Goal: Information Seeking & Learning: Learn about a topic

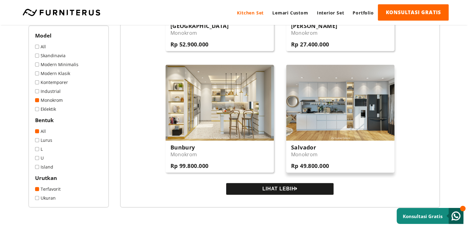
scroll to position [616, 0]
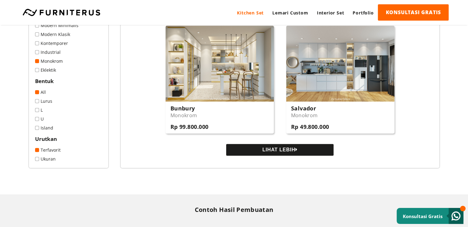
click at [291, 152] on button "LIHAT LEBIH" at bounding box center [279, 150] width 107 height 12
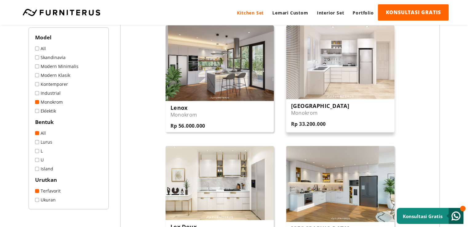
scroll to position [739, 0]
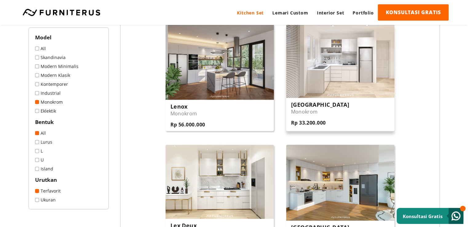
click at [341, 58] on img at bounding box center [340, 61] width 108 height 74
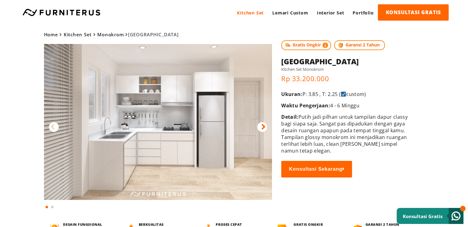
click at [260, 123] on div at bounding box center [262, 127] width 10 height 10
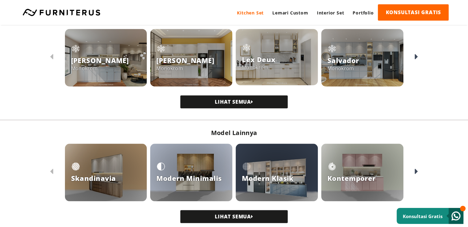
scroll to position [523, 0]
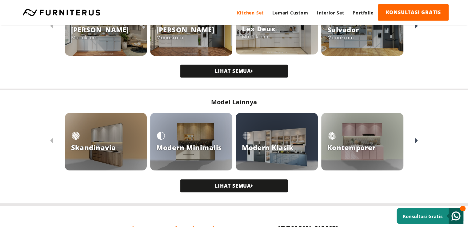
click at [364, 150] on h3 "Kontemporer" at bounding box center [351, 147] width 48 height 9
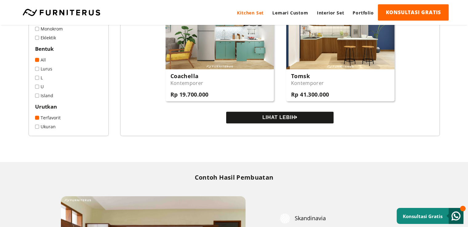
scroll to position [677, 0]
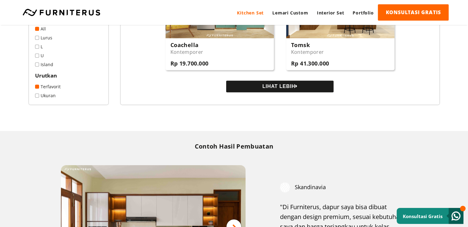
click at [298, 89] on icon at bounding box center [296, 86] width 2 height 5
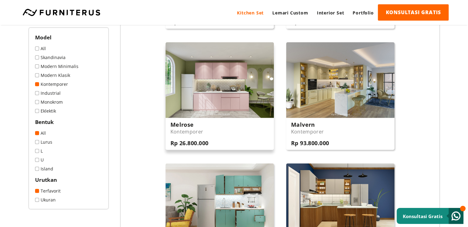
scroll to position [462, 0]
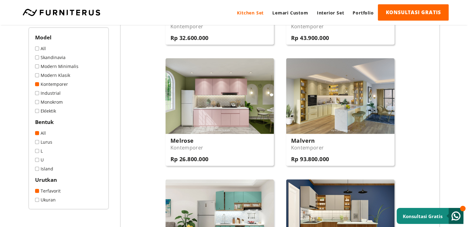
click at [38, 75] on span at bounding box center [37, 75] width 4 height 4
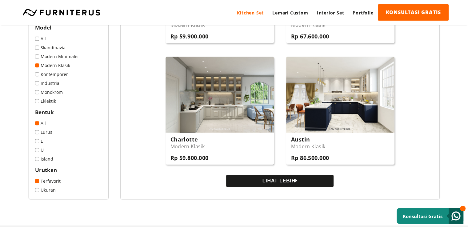
scroll to position [585, 0]
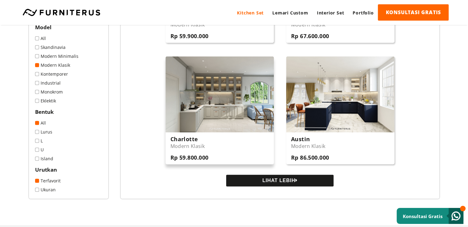
scroll to position [431, 0]
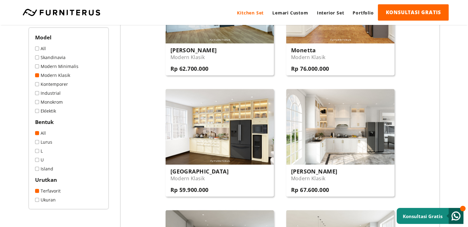
click at [37, 57] on span at bounding box center [37, 57] width 4 height 4
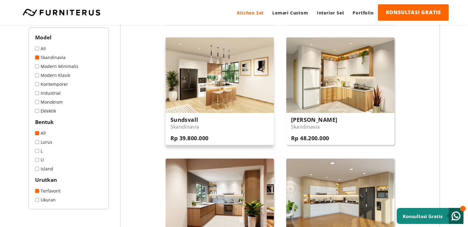
scroll to position [492, 0]
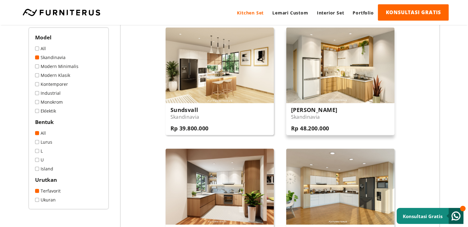
click at [352, 62] on img at bounding box center [340, 65] width 108 height 76
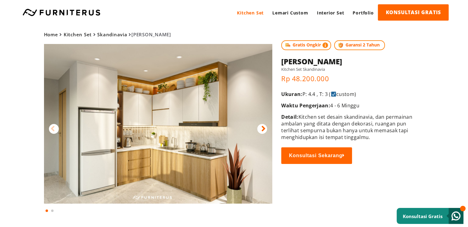
click at [261, 126] on div at bounding box center [262, 129] width 10 height 10
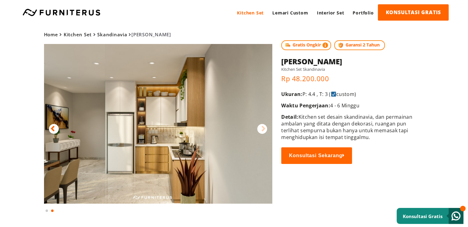
click at [261, 128] on icon at bounding box center [263, 128] width 4 height 9
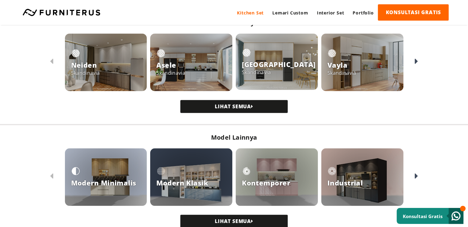
scroll to position [492, 0]
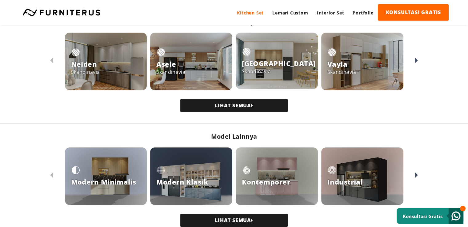
click at [282, 49] on div "Copenhagen Skandinavia" at bounding box center [279, 61] width 74 height 28
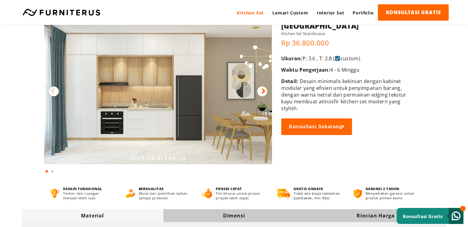
scroll to position [31, 0]
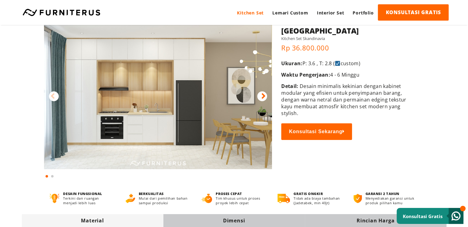
click at [261, 93] on div at bounding box center [262, 96] width 10 height 10
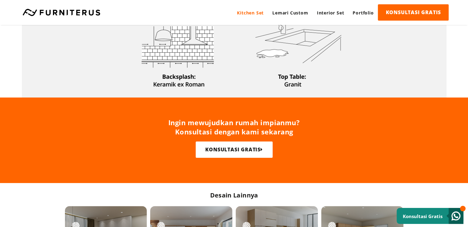
scroll to position [369, 0]
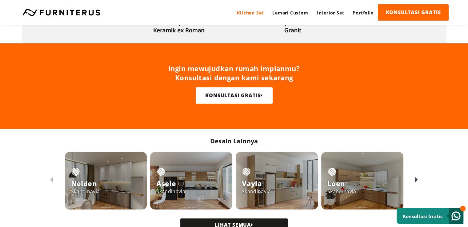
click at [285, 163] on div at bounding box center [277, 181] width 82 height 58
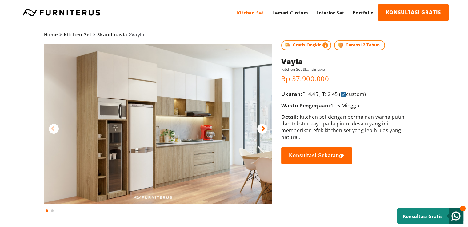
click at [264, 124] on icon at bounding box center [263, 128] width 4 height 9
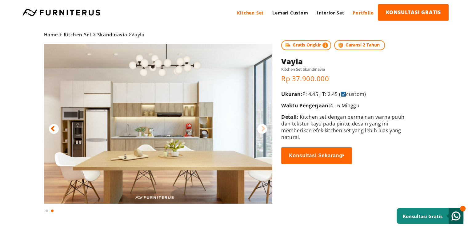
click at [359, 14] on link "Portfolio" at bounding box center [363, 12] width 30 height 17
